Goal: Answer question/provide support: Share knowledge or assist other users

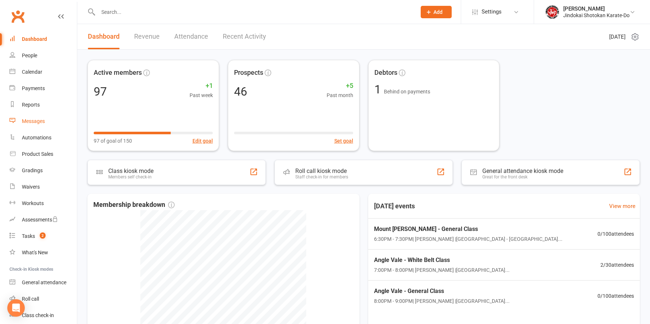
click at [31, 121] on div "Messages" at bounding box center [33, 121] width 23 height 6
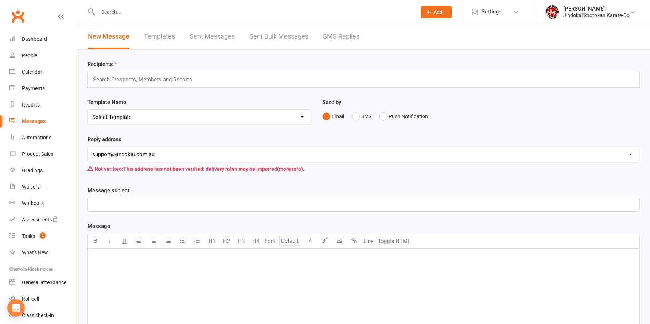
click at [263, 36] on link "Sent Bulk Messages" at bounding box center [278, 36] width 59 height 25
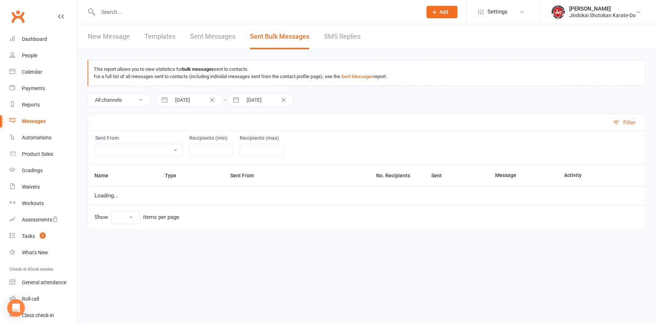
select select "10"
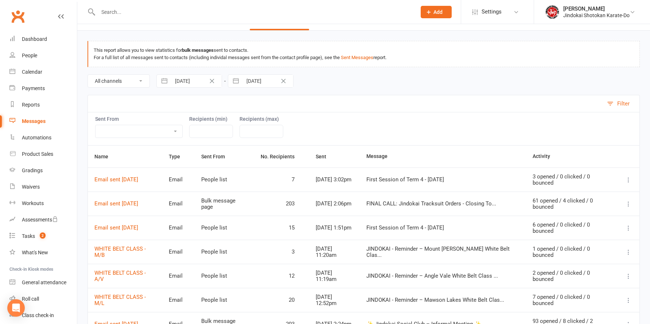
scroll to position [73, 0]
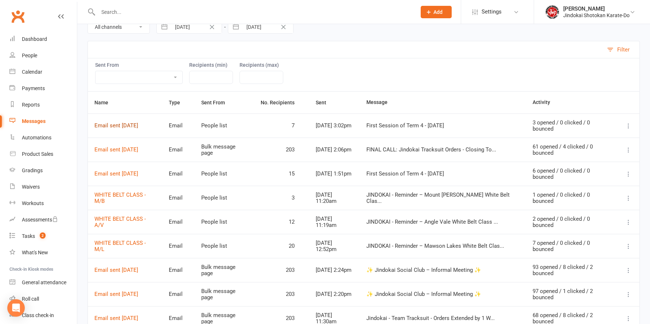
click at [109, 124] on link "Email sent 11 Sep 2025" at bounding box center [116, 125] width 44 height 7
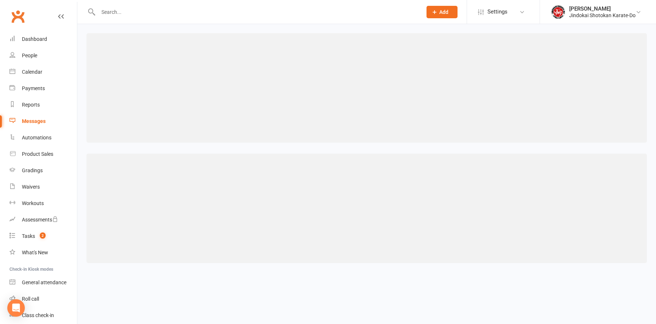
select select "100"
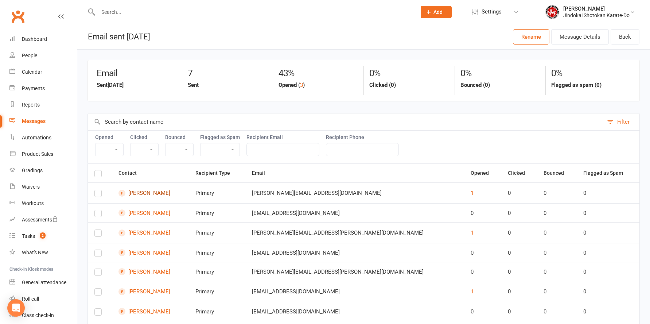
click at [152, 191] on link "Keith Anderson" at bounding box center [151, 193] width 64 height 7
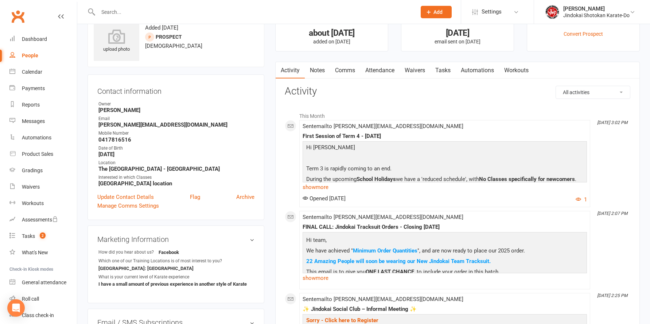
scroll to position [36, 0]
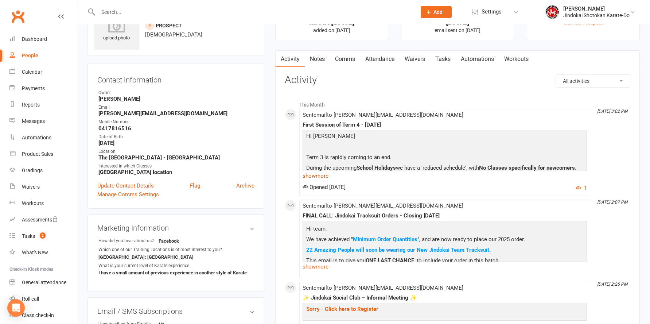
click at [319, 175] on link "show more" at bounding box center [445, 176] width 284 height 10
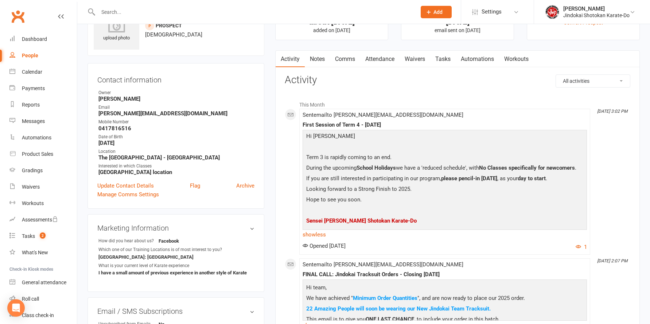
drag, startPoint x: 431, startPoint y: 218, endPoint x: 305, endPoint y: 137, distance: 149.8
click at [305, 137] on div "Hi Keith Term 3 is rapidly coming to an end. During the upcoming School Holiday…" at bounding box center [444, 179] width 281 height 95
copy div "Hi Keith Term 3 is rapidly coming to an end. During the upcoming School Holiday…"
click at [27, 121] on div "Messages" at bounding box center [33, 121] width 23 height 6
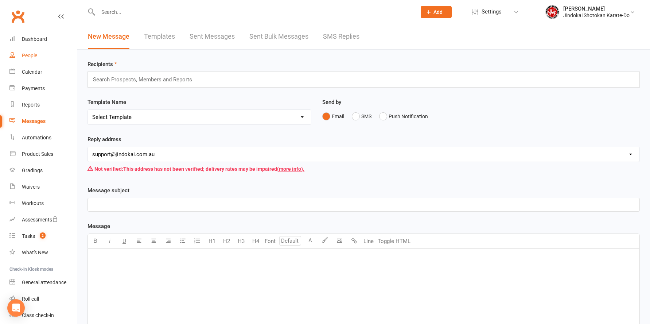
click at [29, 57] on div "People" at bounding box center [29, 56] width 15 height 6
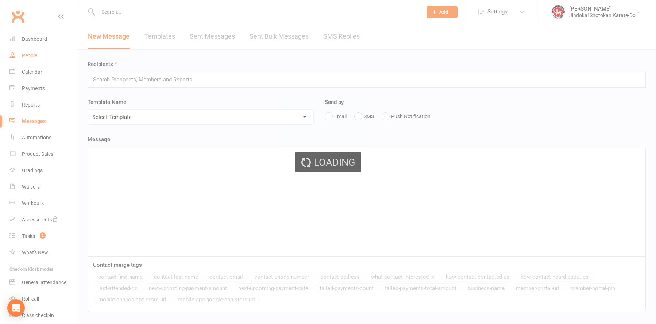
select select "100"
